Goal: Information Seeking & Learning: Find specific page/section

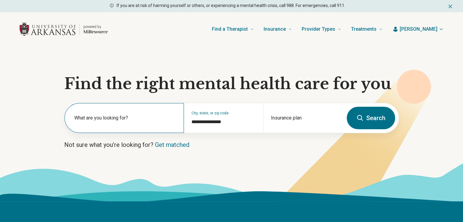
click at [128, 114] on label "What are you looking for?" at bounding box center [125, 117] width 102 height 7
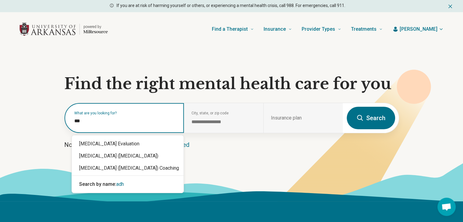
type input "****"
click at [112, 157] on div "[MEDICAL_DATA] ([MEDICAL_DATA])" at bounding box center [128, 156] width 112 height 12
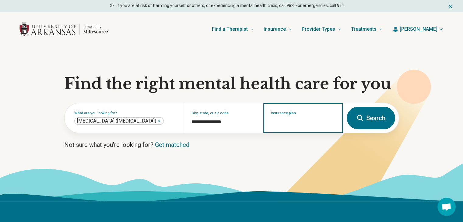
click at [291, 122] on input "Insurance plan" at bounding box center [303, 121] width 65 height 7
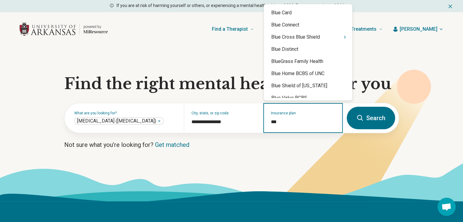
type input "****"
click at [287, 35] on div "Blue Cross Blue Shield" at bounding box center [308, 37] width 88 height 12
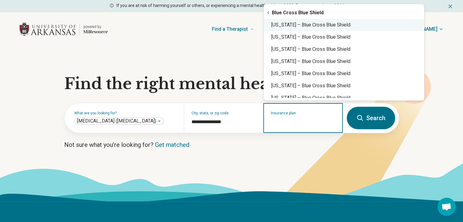
click at [291, 26] on div "[US_STATE] – Blue Cross Blue Shield" at bounding box center [344, 25] width 160 height 12
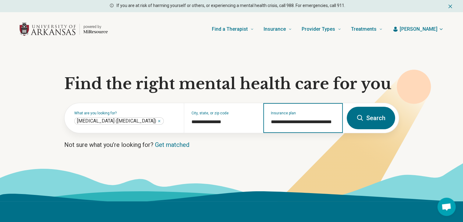
type input "**********"
click at [364, 121] on button "Search" at bounding box center [371, 118] width 48 height 23
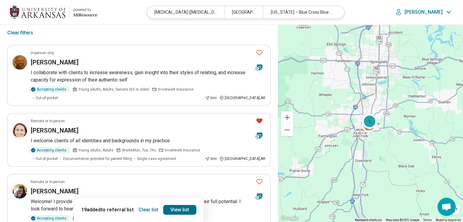
scroll to position [40, 0]
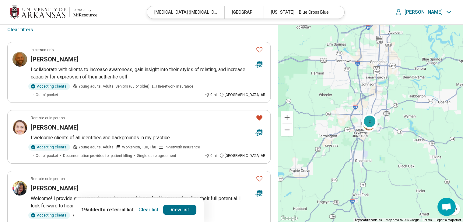
click at [144, 209] on button "Clear list" at bounding box center [148, 210] width 25 height 10
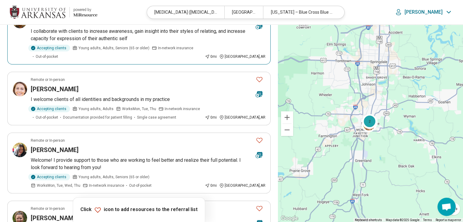
scroll to position [78, 0]
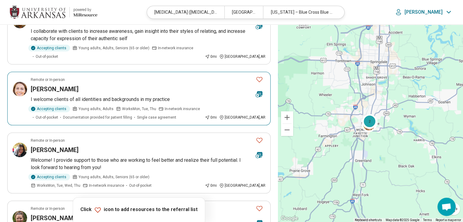
click at [256, 76] on icon "Favorite" at bounding box center [259, 79] width 7 height 7
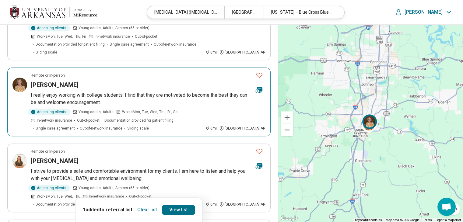
scroll to position [520, 0]
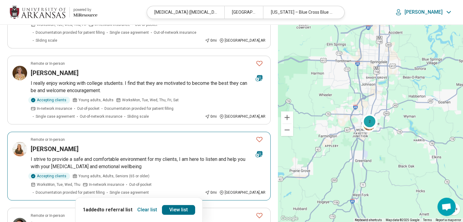
click at [259, 136] on icon "Favorite" at bounding box center [259, 139] width 7 height 7
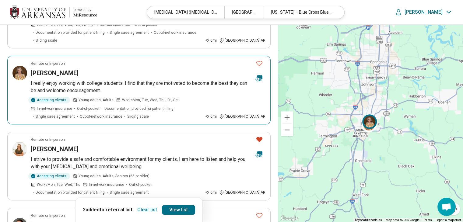
click at [257, 60] on icon "Favorite" at bounding box center [259, 63] width 7 height 7
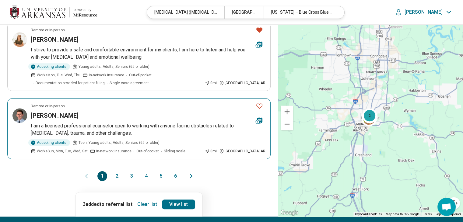
scroll to position [630, 0]
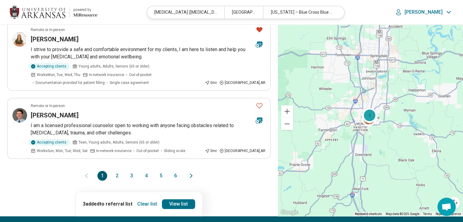
click at [117, 171] on button "2" at bounding box center [117, 176] width 10 height 10
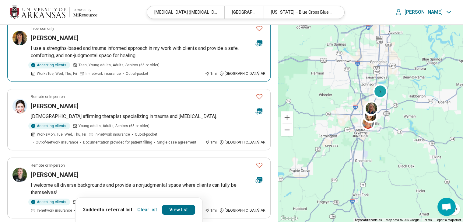
scroll to position [274, 0]
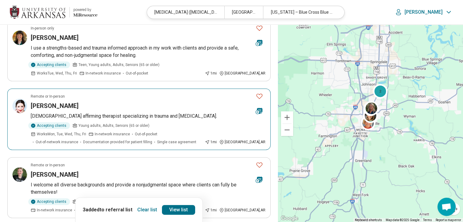
click at [257, 93] on icon "Favorite" at bounding box center [259, 96] width 7 height 7
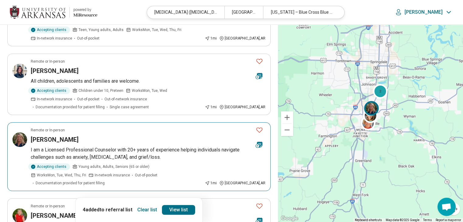
scroll to position [446, 0]
click at [260, 126] on icon "Favorite" at bounding box center [259, 129] width 7 height 7
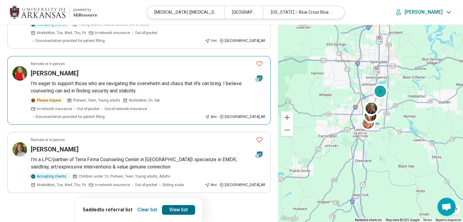
scroll to position [588, 0]
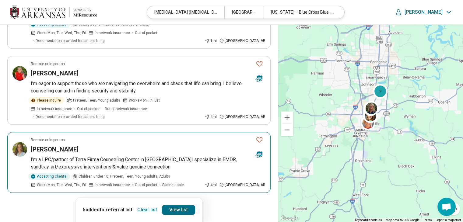
click at [260, 136] on icon "Favorite" at bounding box center [259, 139] width 7 height 7
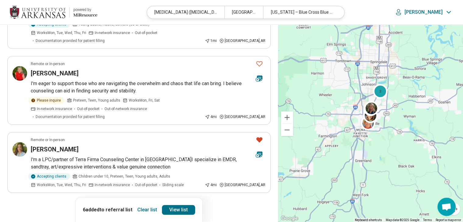
click at [132, 205] on button "3" at bounding box center [132, 210] width 10 height 10
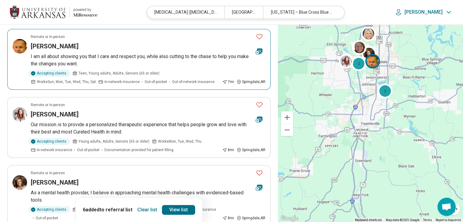
scroll to position [309, 0]
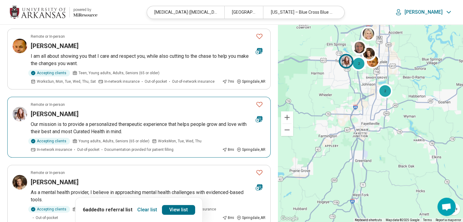
click at [261, 104] on icon "Favorite" at bounding box center [259, 104] width 7 height 7
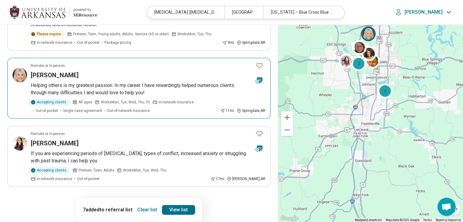
scroll to position [554, 0]
click at [259, 65] on icon "Favorite" at bounding box center [259, 64] width 7 height 7
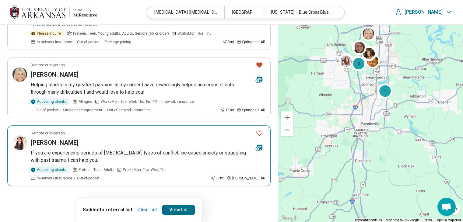
click at [257, 132] on icon "Favorite" at bounding box center [259, 132] width 7 height 7
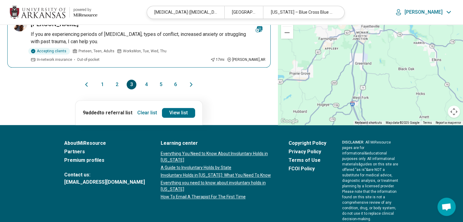
scroll to position [681, 0]
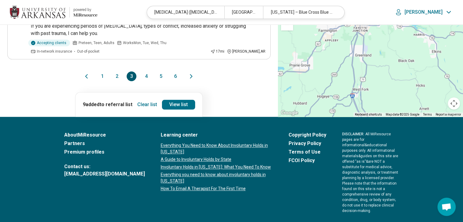
click at [146, 73] on button "4" at bounding box center [146, 77] width 10 height 10
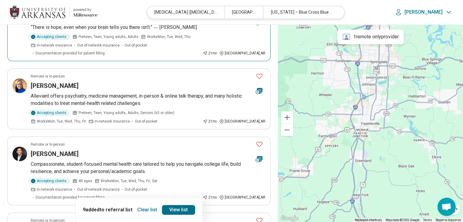
scroll to position [295, 0]
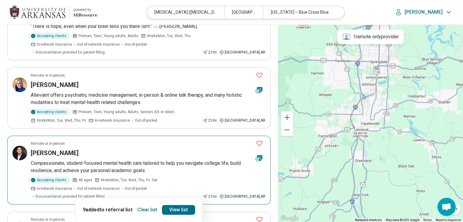
click at [260, 140] on icon "Favorite" at bounding box center [259, 143] width 7 height 7
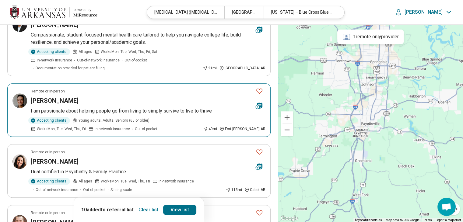
scroll to position [425, 0]
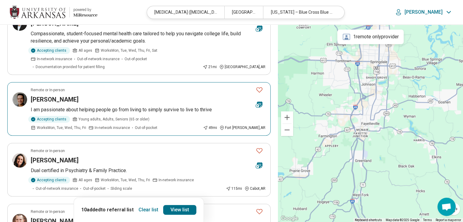
click at [258, 86] on icon "Favorite" at bounding box center [259, 89] width 7 height 7
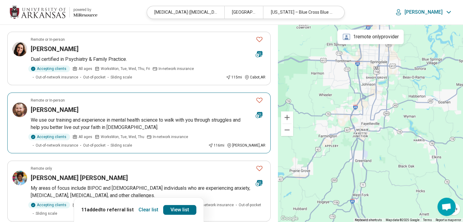
scroll to position [540, 0]
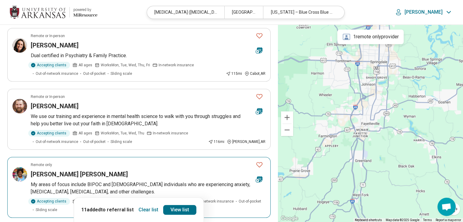
click at [261, 161] on icon "Favorite" at bounding box center [259, 164] width 7 height 7
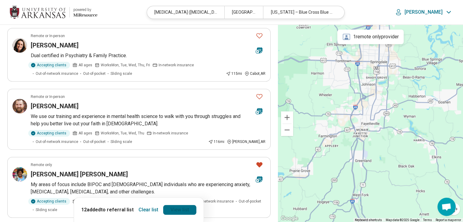
click at [174, 211] on link "View list" at bounding box center [179, 210] width 33 height 10
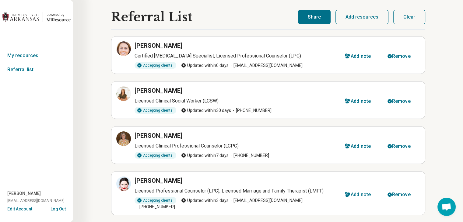
click at [319, 17] on button "Share" at bounding box center [314, 17] width 33 height 15
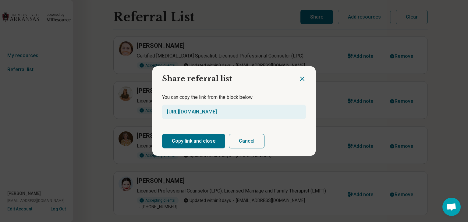
drag, startPoint x: 163, startPoint y: 112, endPoint x: 292, endPoint y: 112, distance: 128.8
click at [292, 112] on div "[URL][DOMAIN_NAME]" at bounding box center [234, 112] width 144 height 15
copy link "[URL][DOMAIN_NAME]"
click at [300, 80] on icon "Close dialog" at bounding box center [301, 78] width 7 height 7
